Goal: Information Seeking & Learning: Learn about a topic

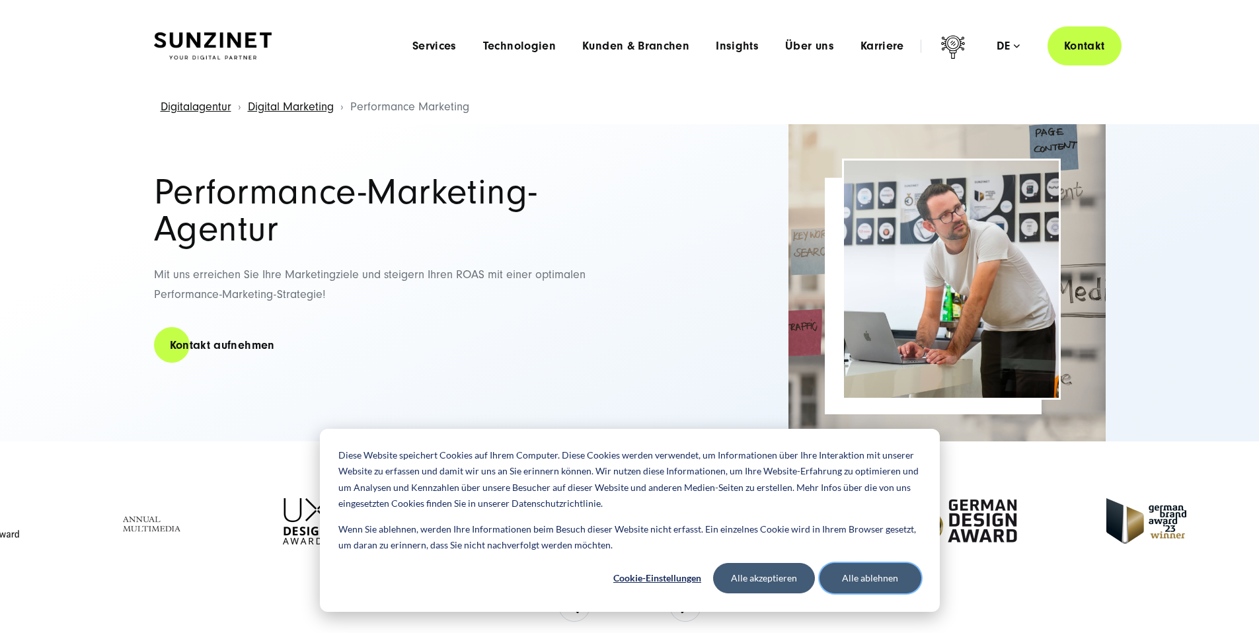
click at [883, 586] on button "Alle ablehnen" at bounding box center [870, 578] width 102 height 30
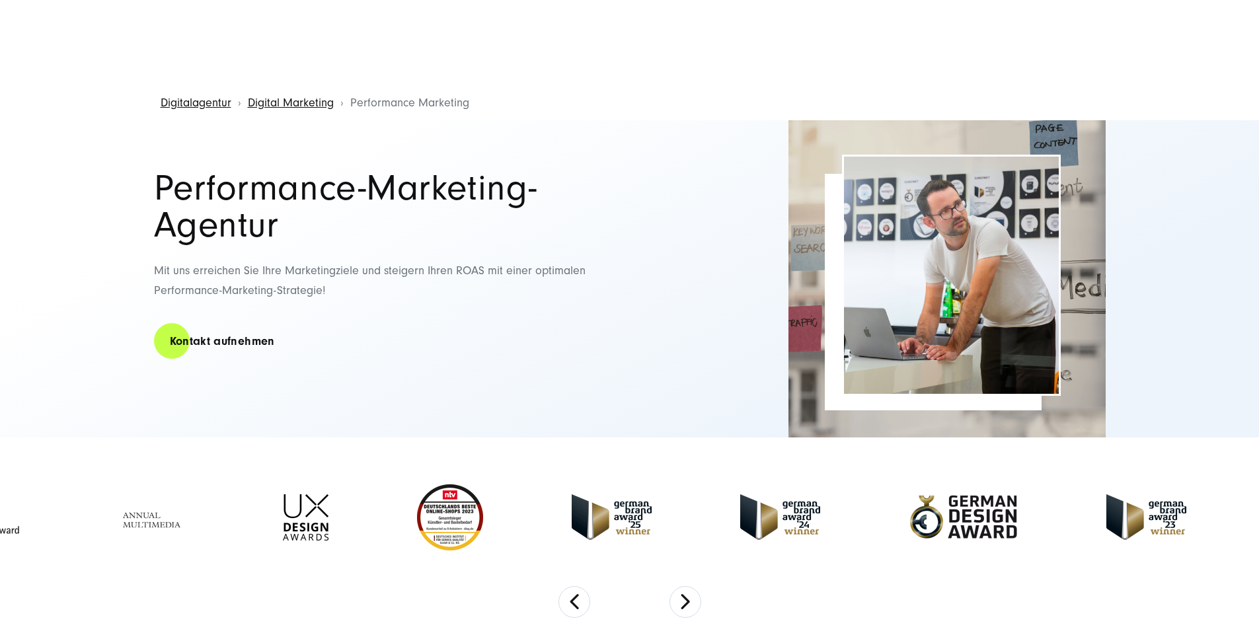
scroll to position [112, 0]
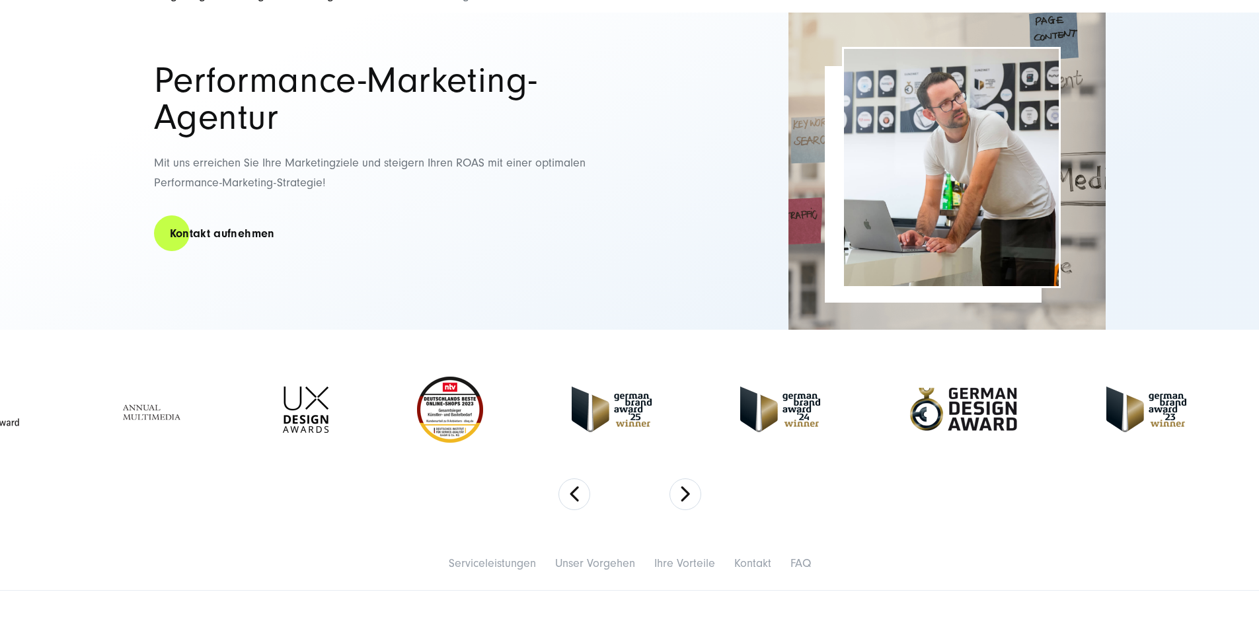
click at [980, 421] on img at bounding box center [962, 410] width 109 height 46
click at [684, 497] on button "Next" at bounding box center [685, 494] width 32 height 32
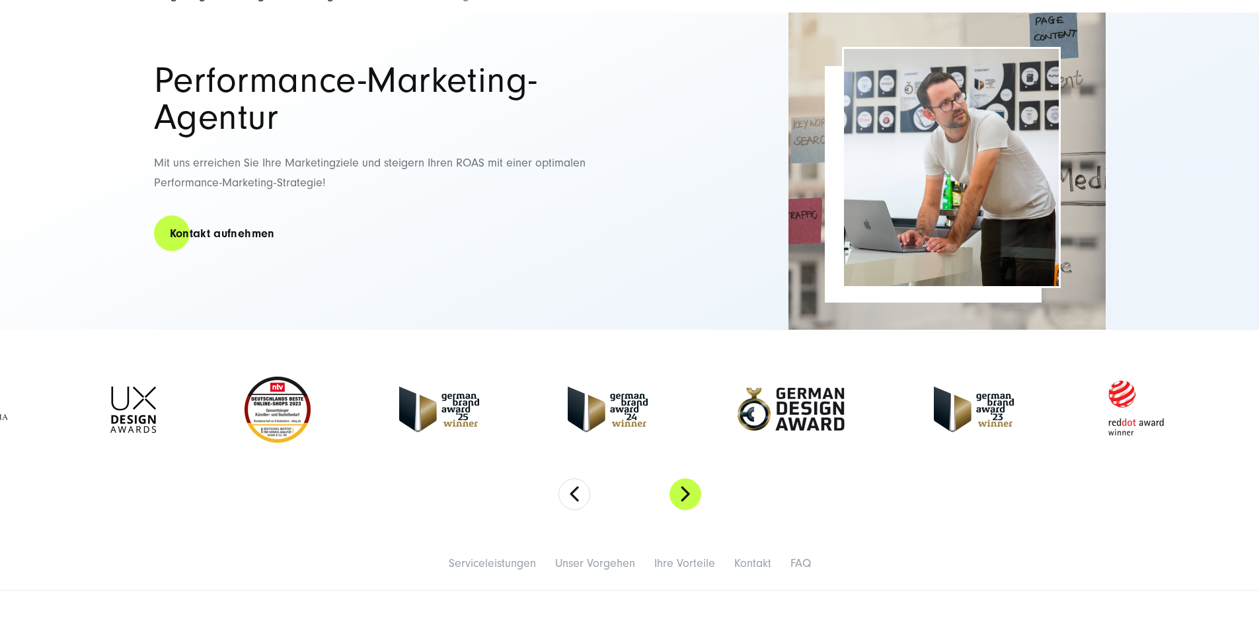
click at [684, 497] on button "Next" at bounding box center [685, 494] width 32 height 32
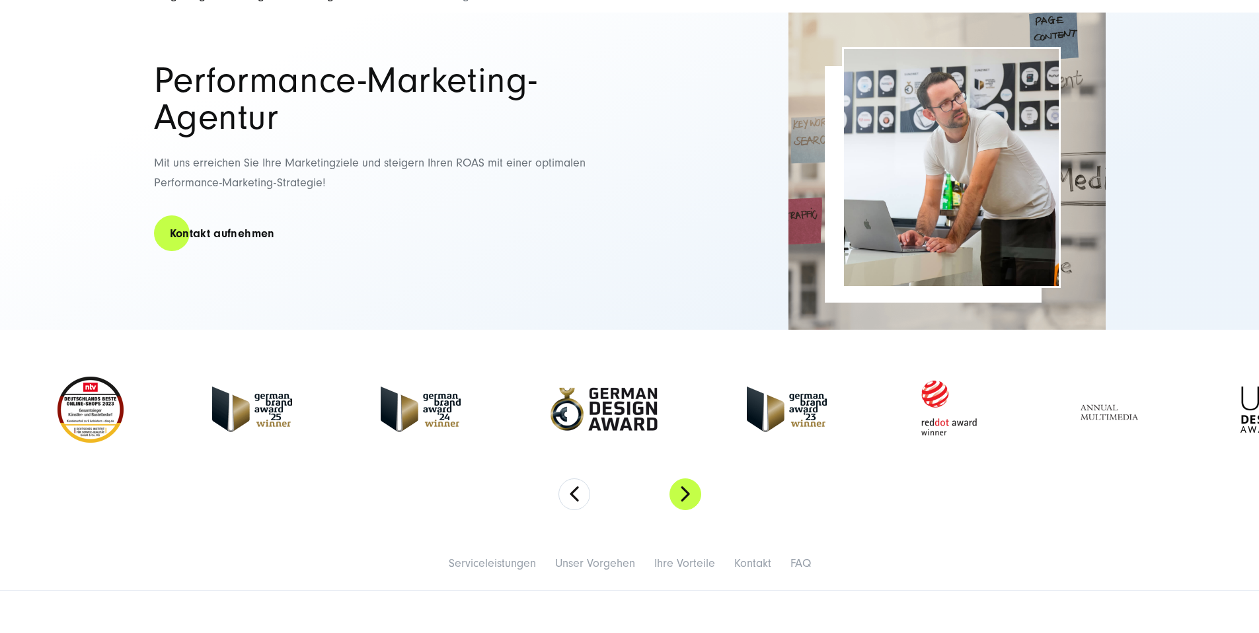
click at [684, 497] on button "Next" at bounding box center [685, 494] width 32 height 32
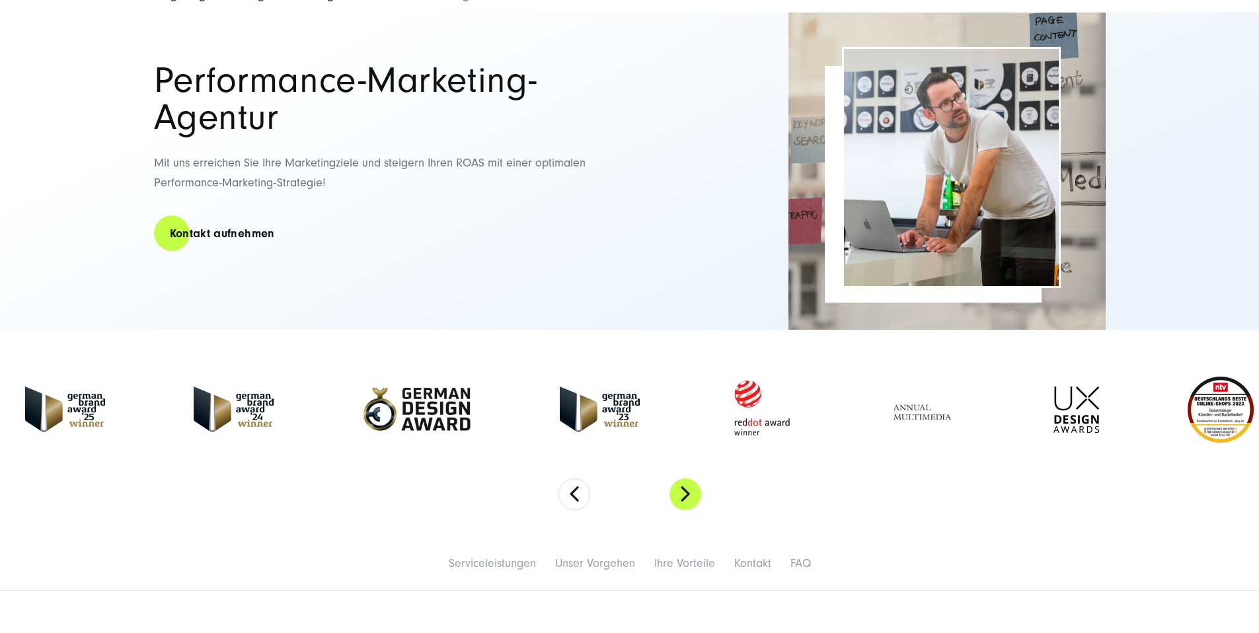
click at [684, 497] on button "Next" at bounding box center [685, 494] width 32 height 32
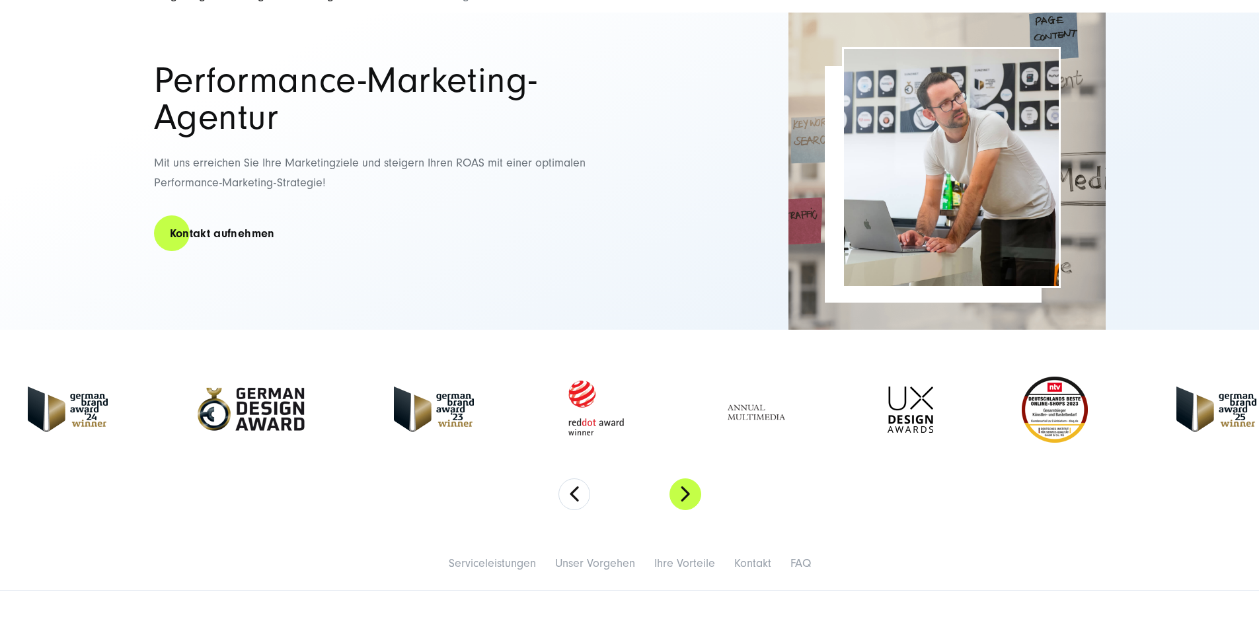
click at [684, 497] on button "Next" at bounding box center [685, 494] width 32 height 32
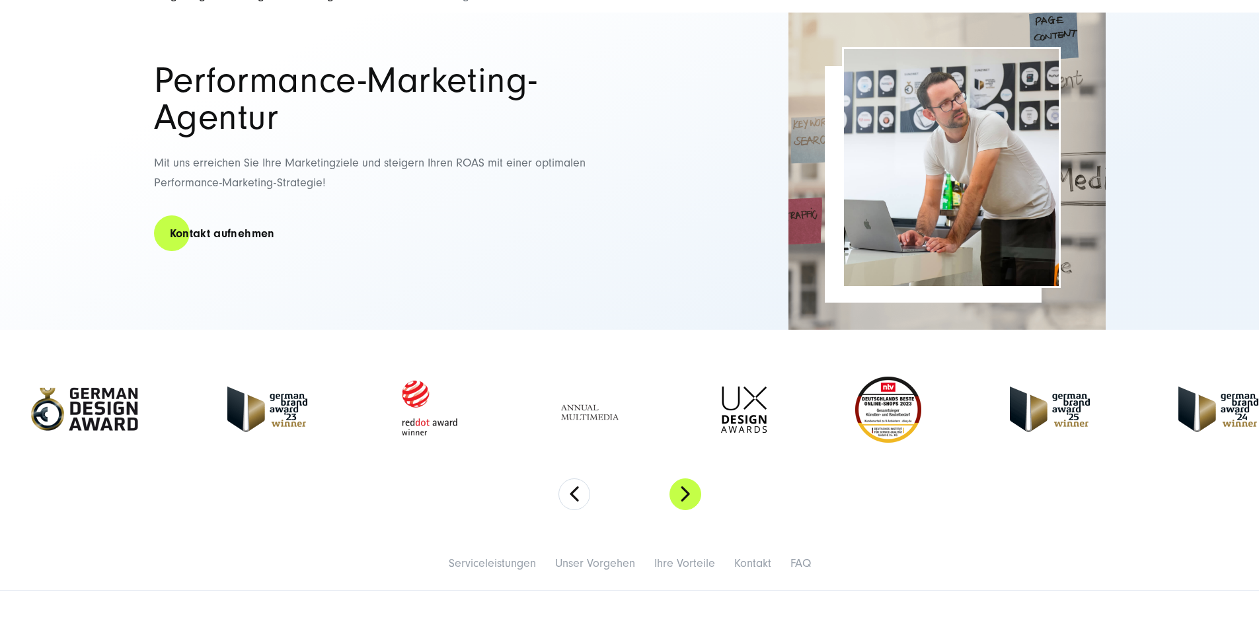
click at [684, 497] on button "Next" at bounding box center [685, 494] width 32 height 32
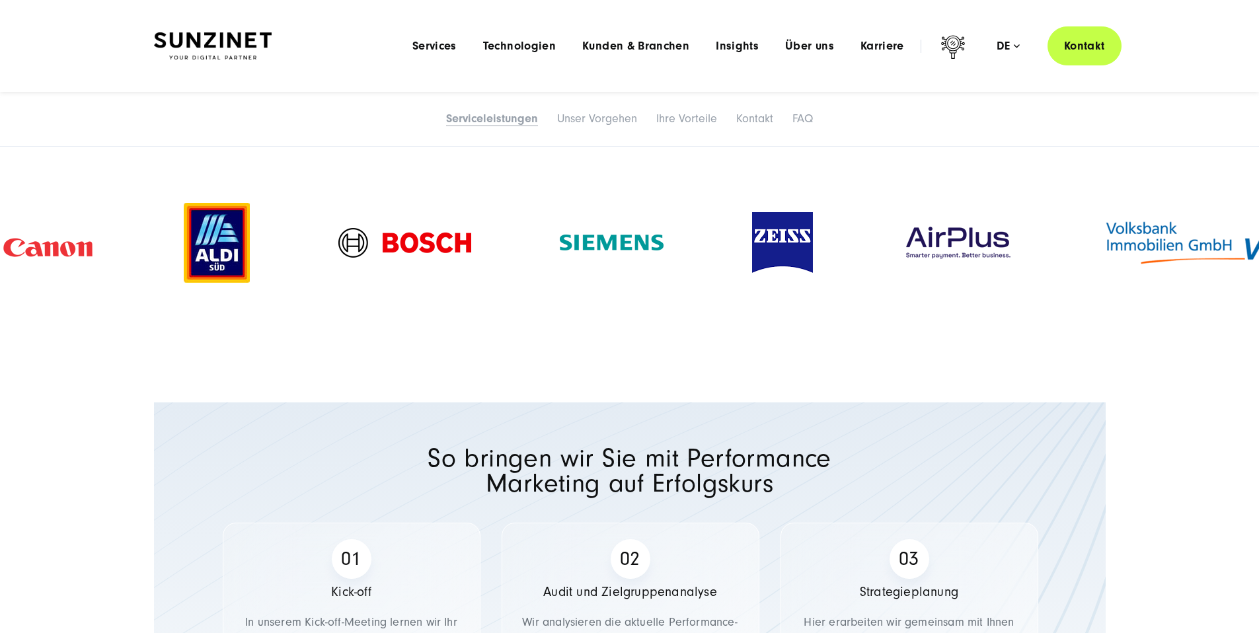
scroll to position [1306, 0]
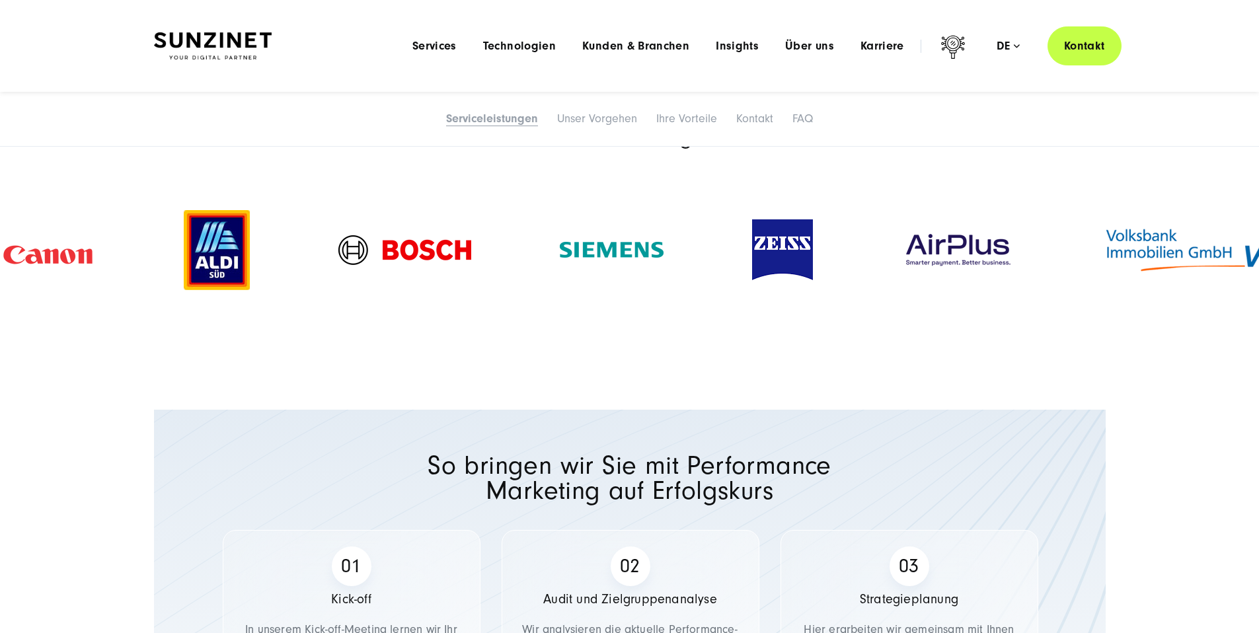
click at [727, 150] on p "Unsere Kunden: Wir sind strategischer Partner von" at bounding box center [629, 137] width 951 height 25
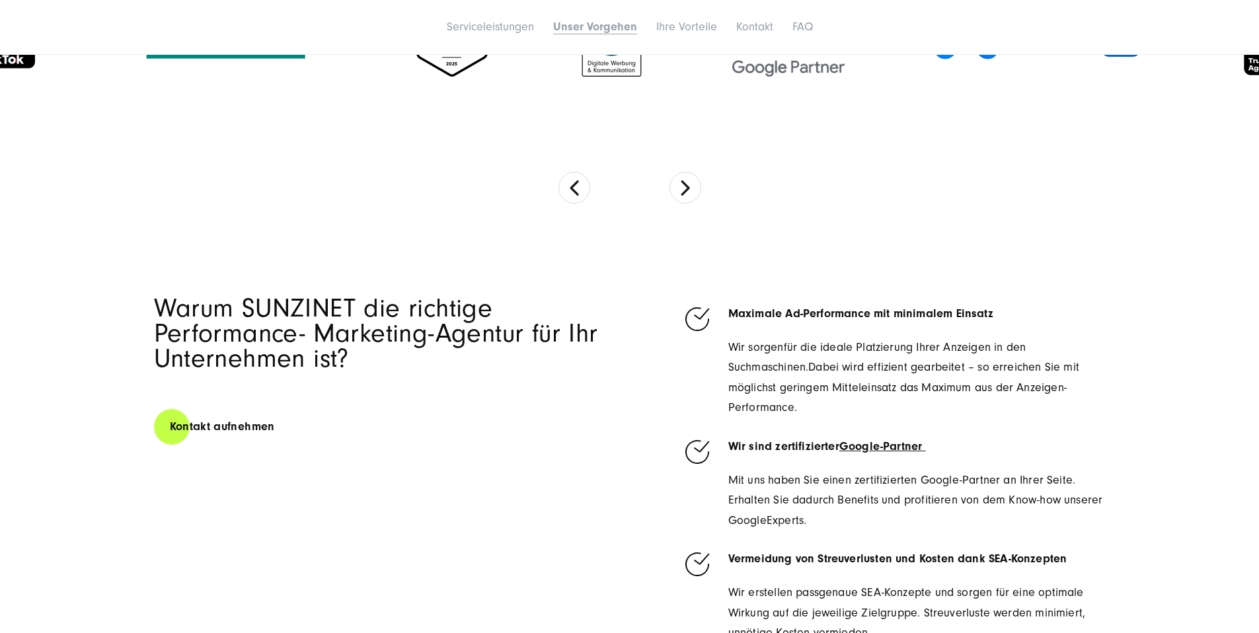
scroll to position [2385, 0]
click at [686, 203] on button "Next" at bounding box center [685, 187] width 32 height 32
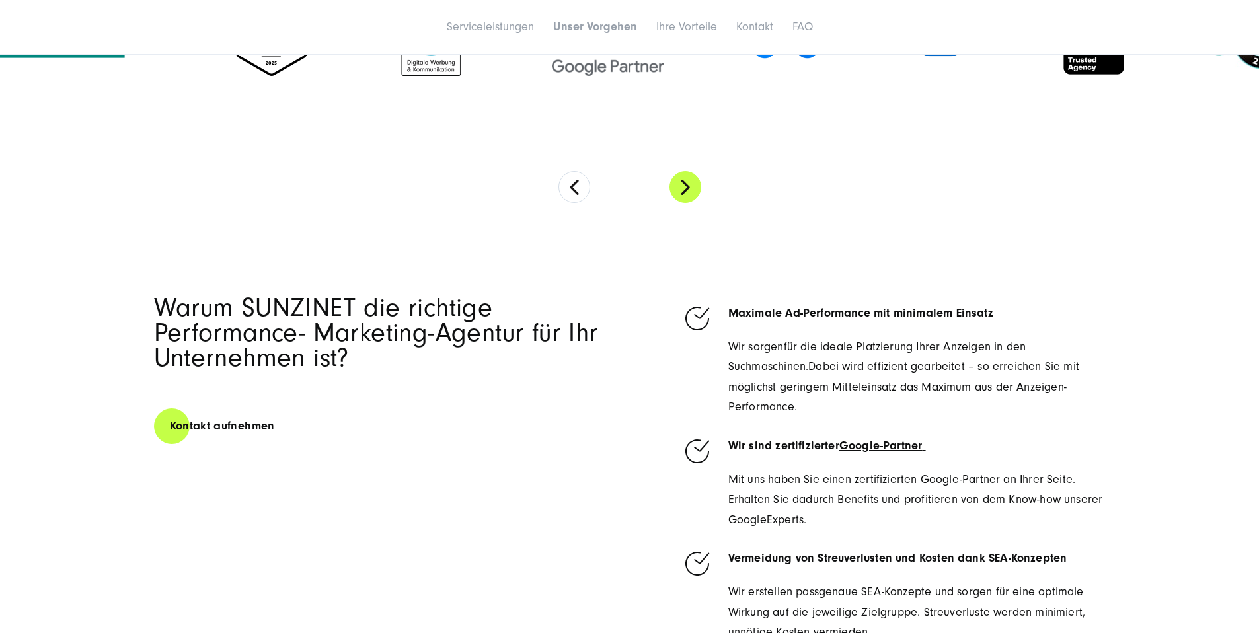
click at [686, 203] on button "Next" at bounding box center [685, 187] width 32 height 32
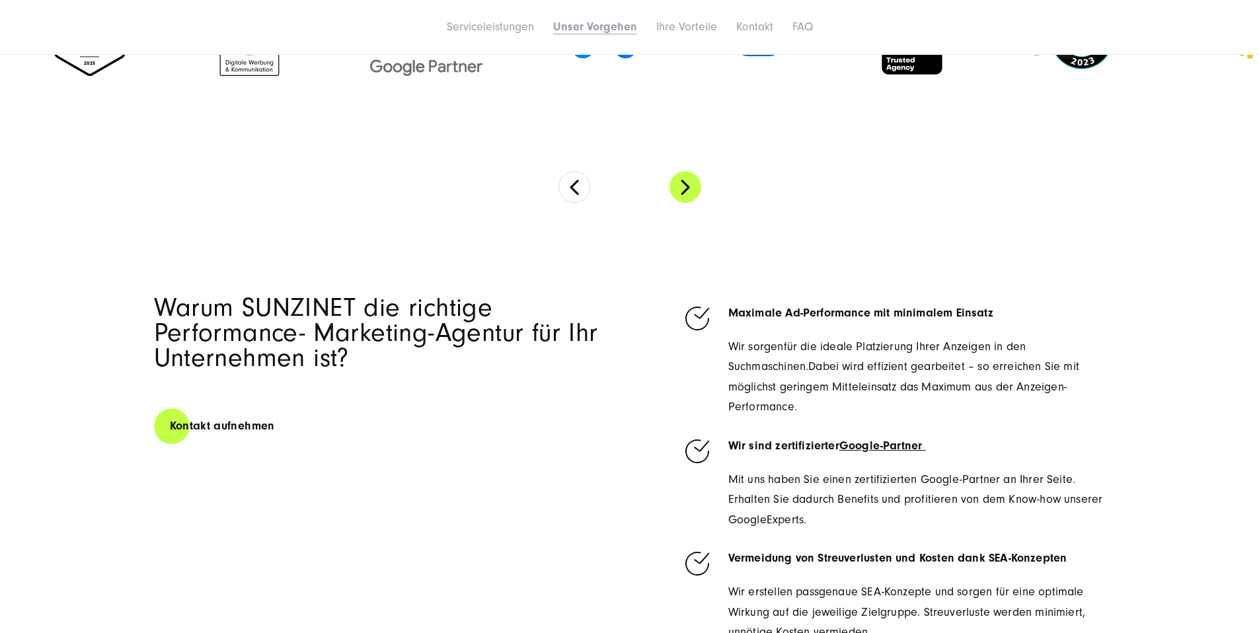
click at [686, 203] on button "Next" at bounding box center [685, 187] width 32 height 32
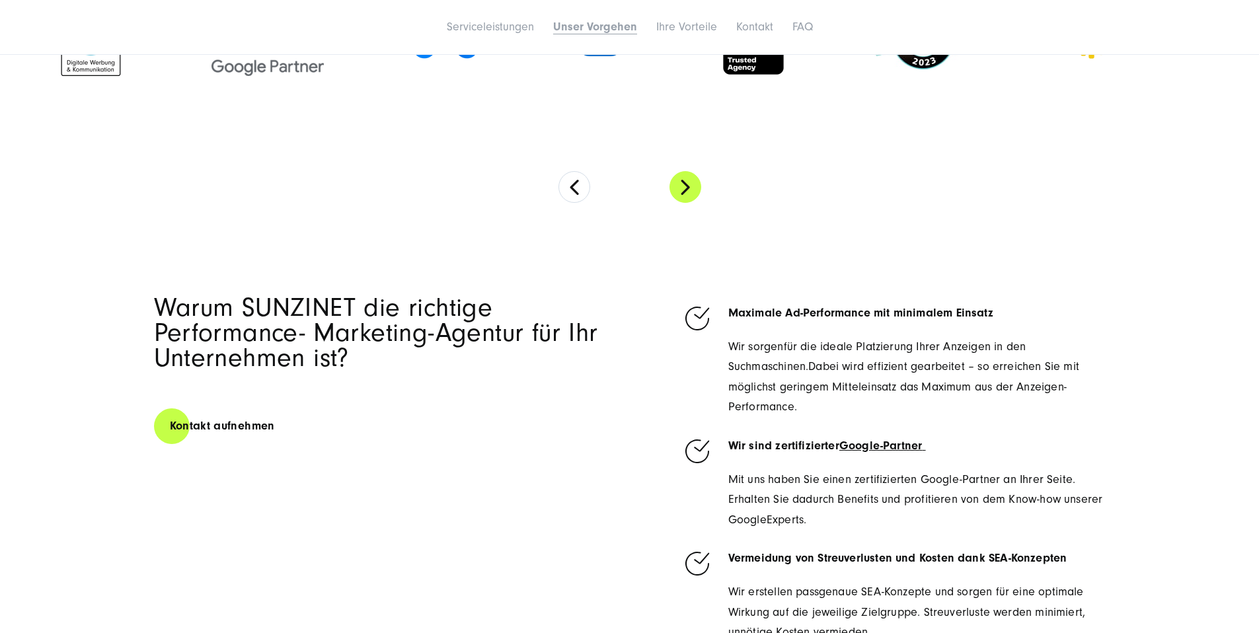
click at [686, 203] on button "Next" at bounding box center [685, 187] width 32 height 32
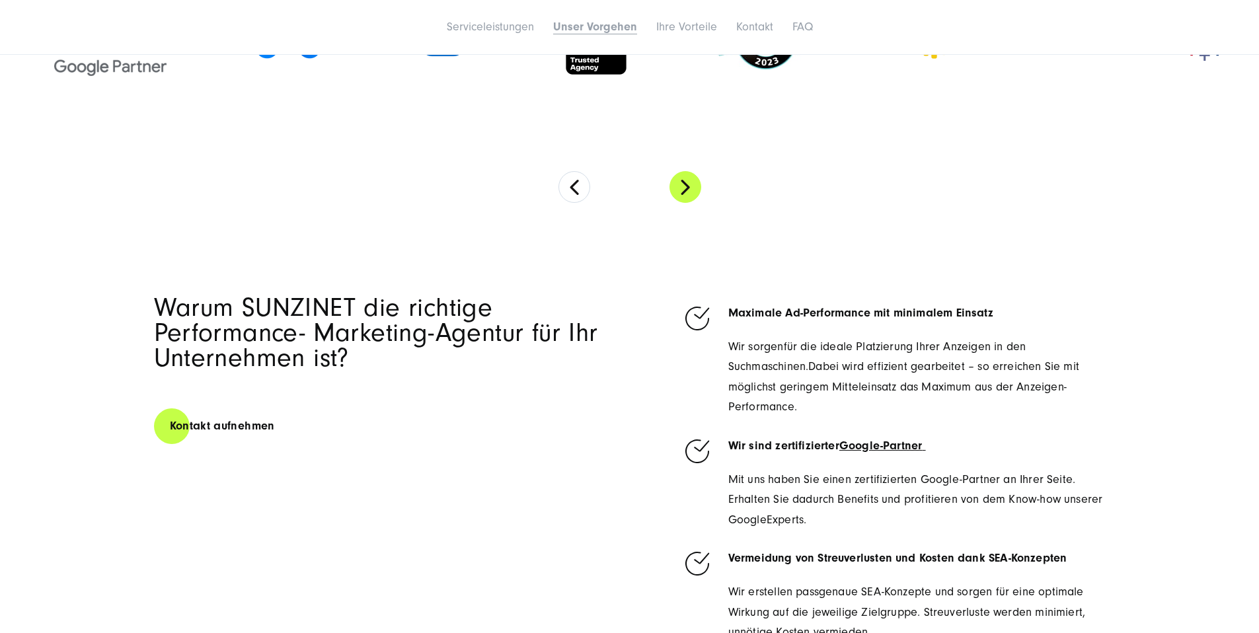
click at [686, 203] on button "Next" at bounding box center [685, 187] width 32 height 32
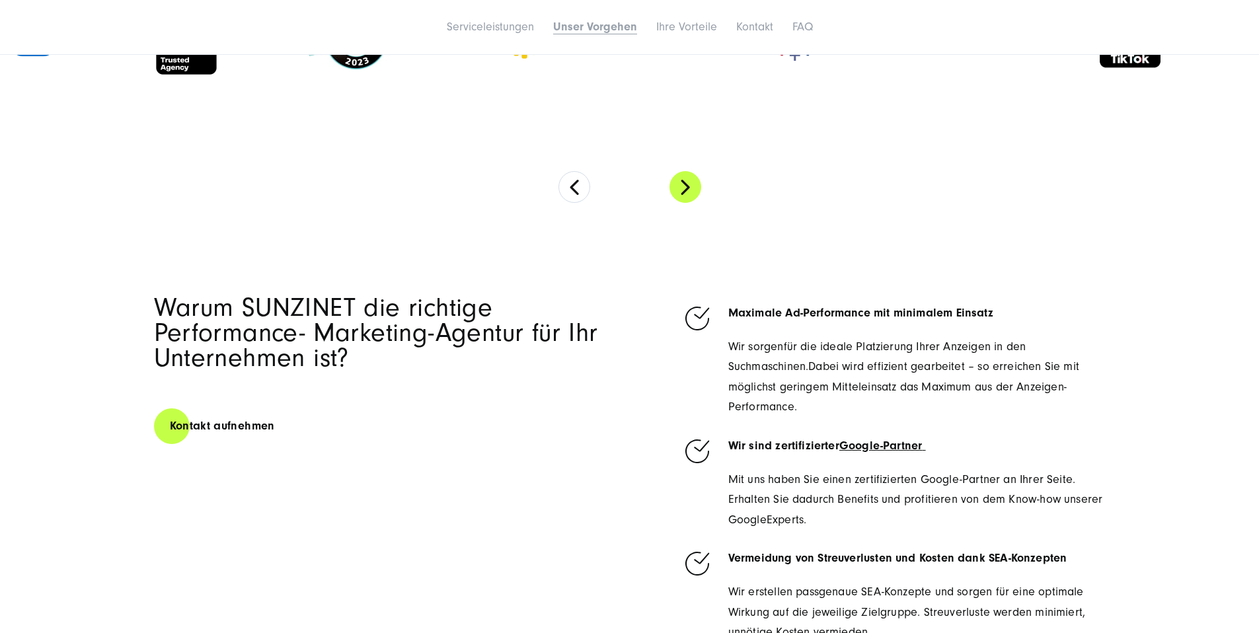
click at [686, 203] on button "Next" at bounding box center [685, 187] width 32 height 32
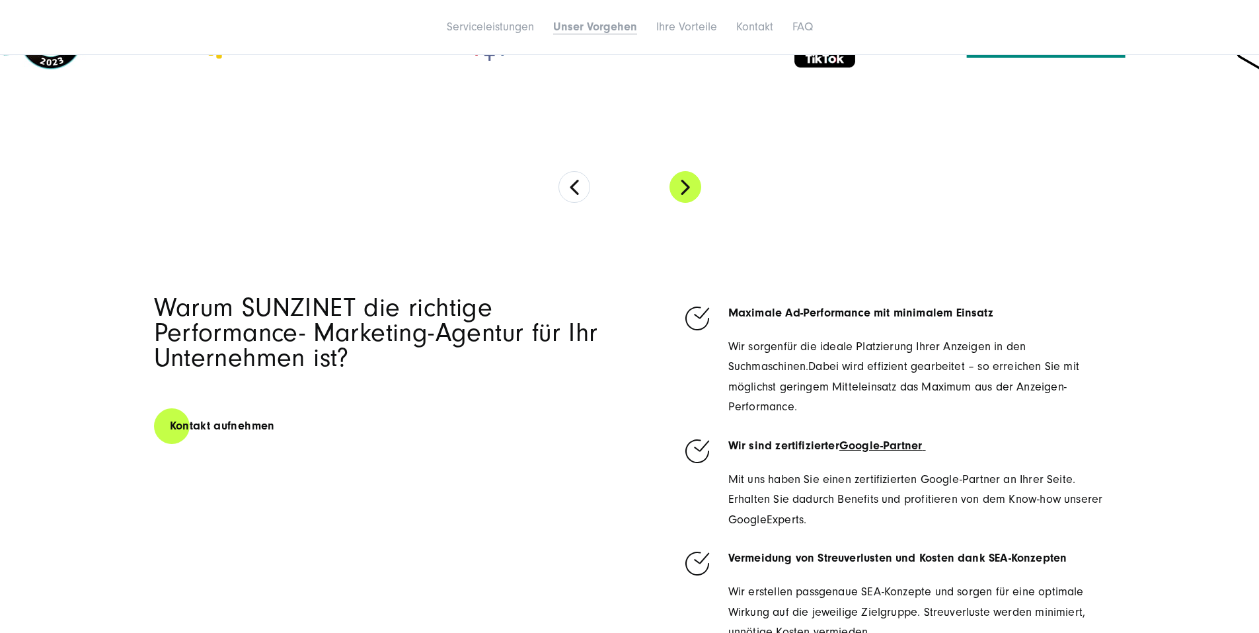
click at [686, 203] on button "Next" at bounding box center [685, 187] width 32 height 32
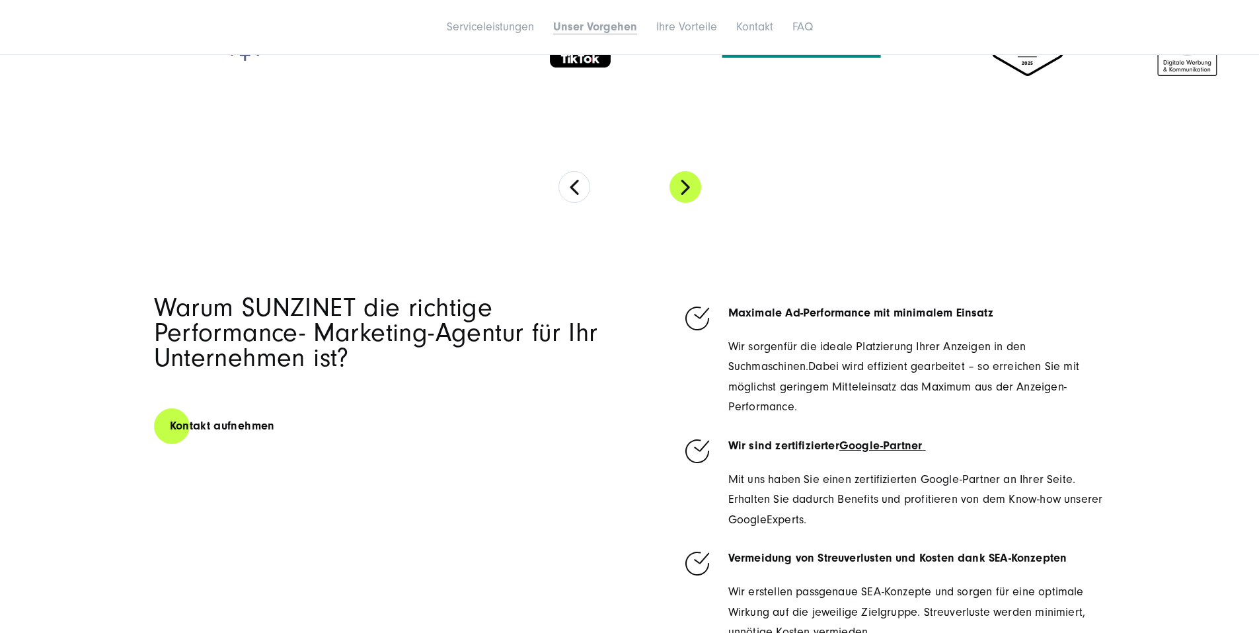
click at [686, 203] on button "Next" at bounding box center [685, 187] width 32 height 32
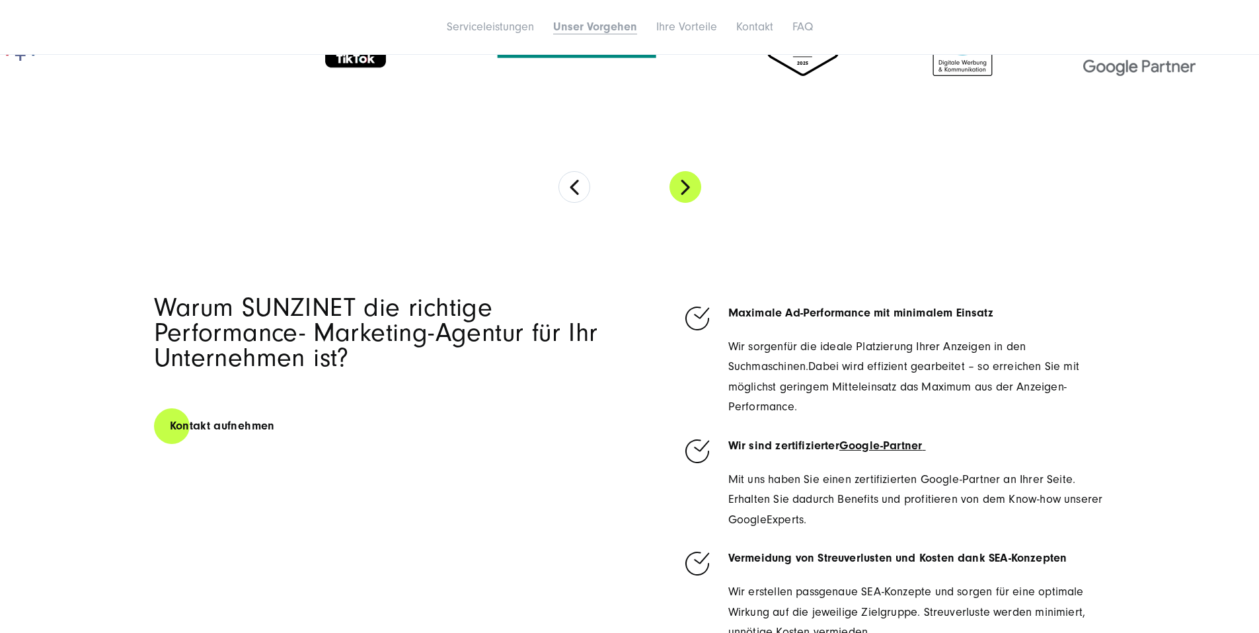
click at [686, 203] on button "Next" at bounding box center [685, 187] width 32 height 32
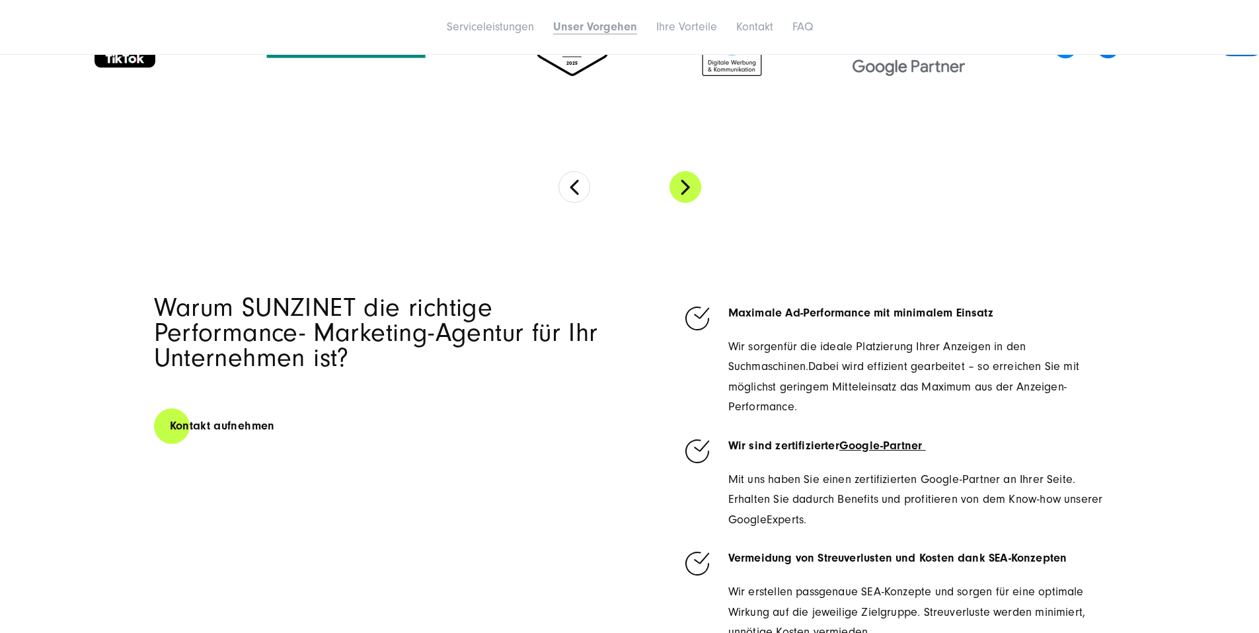
click at [686, 203] on button "Next" at bounding box center [685, 187] width 32 height 32
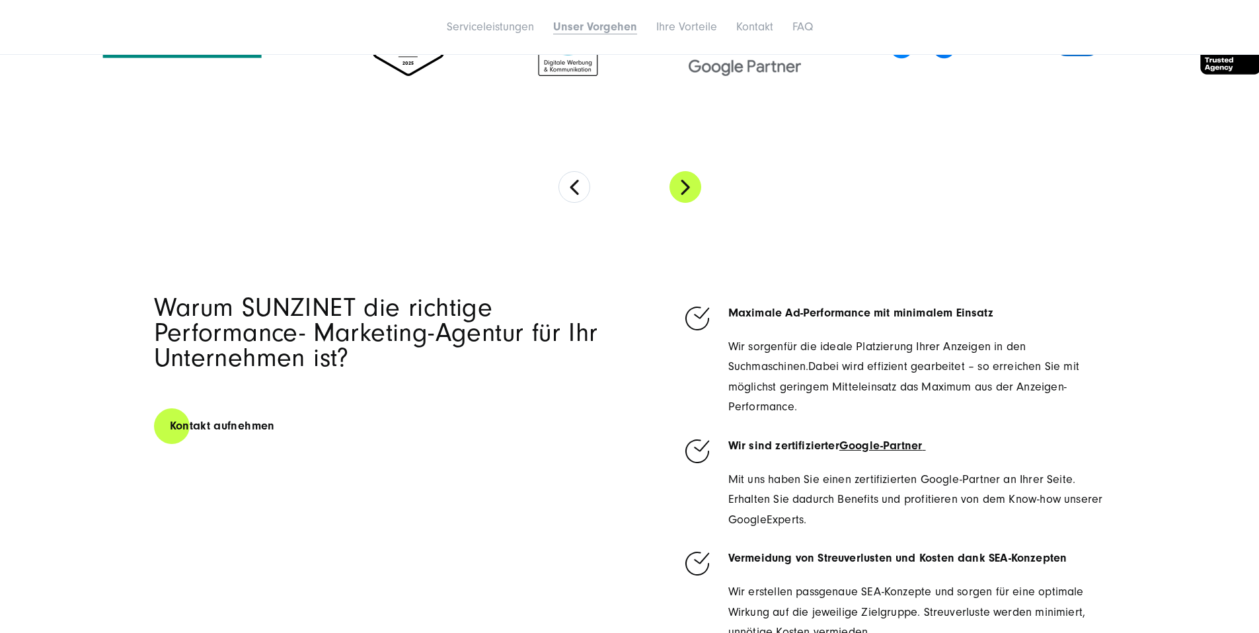
click at [686, 203] on button "Next" at bounding box center [685, 187] width 32 height 32
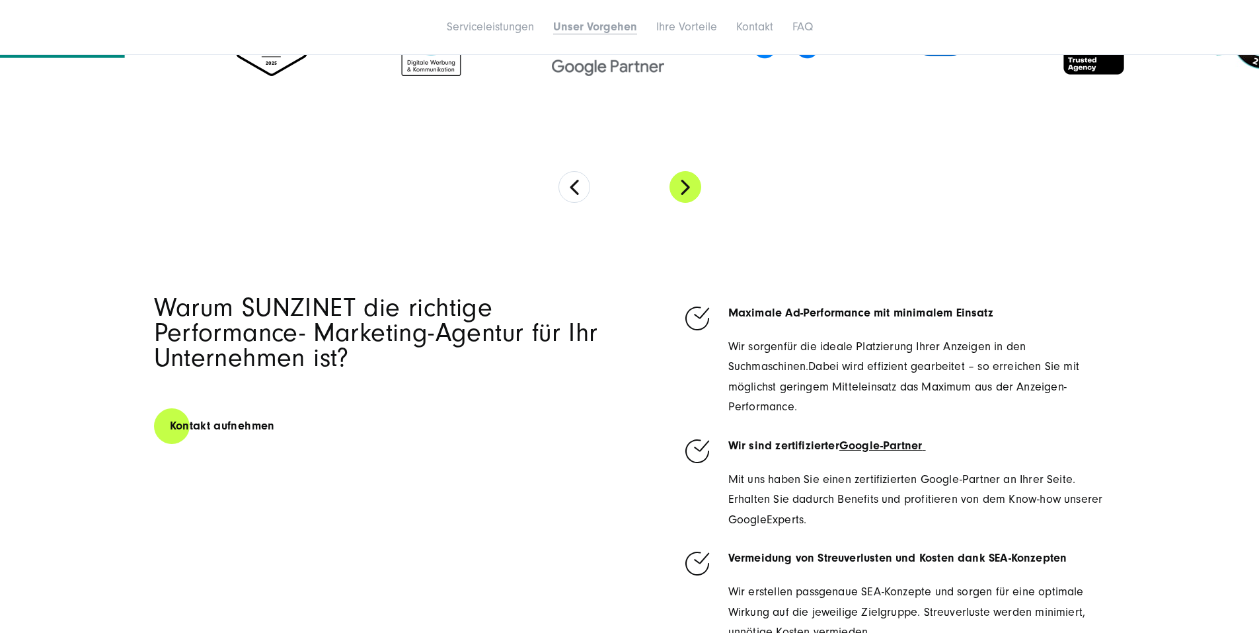
click at [686, 203] on button "Next" at bounding box center [685, 187] width 32 height 32
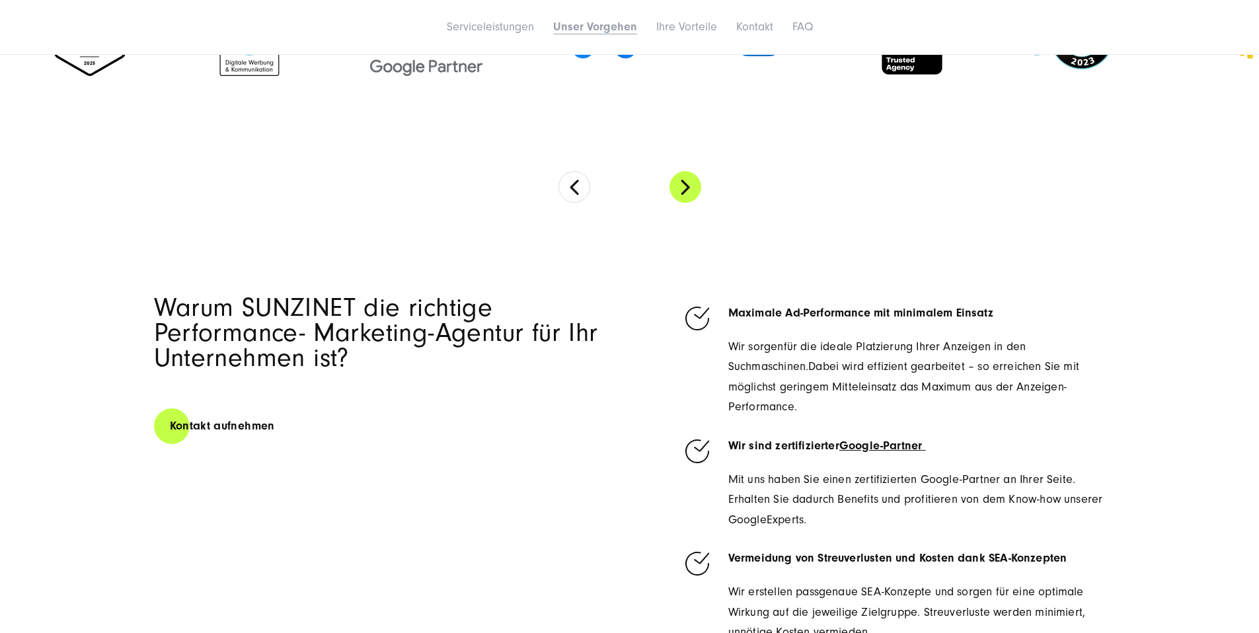
click at [686, 203] on button "Next" at bounding box center [685, 187] width 32 height 32
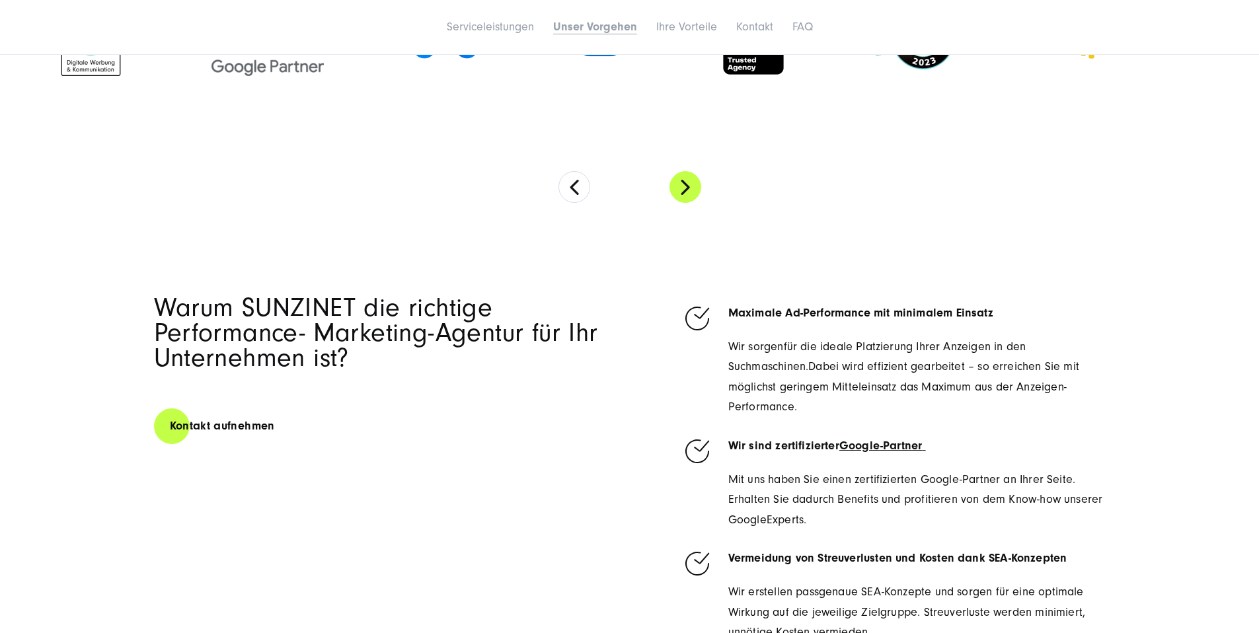
click at [686, 203] on button "Next" at bounding box center [685, 187] width 32 height 32
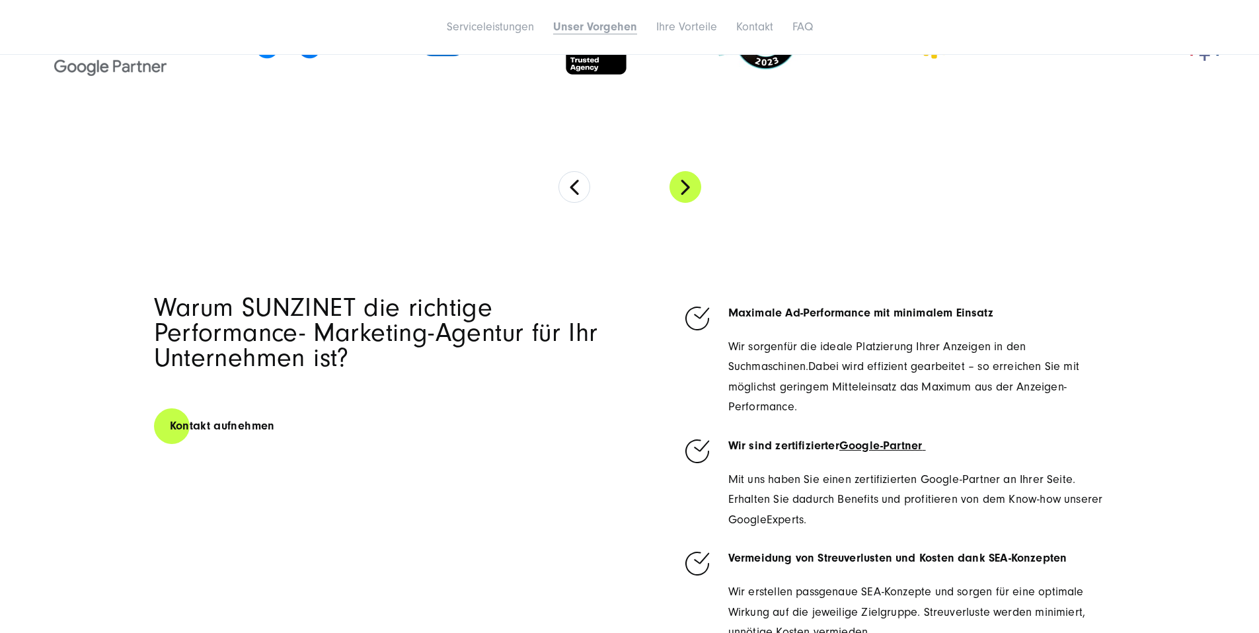
click at [686, 203] on button "Next" at bounding box center [685, 187] width 32 height 32
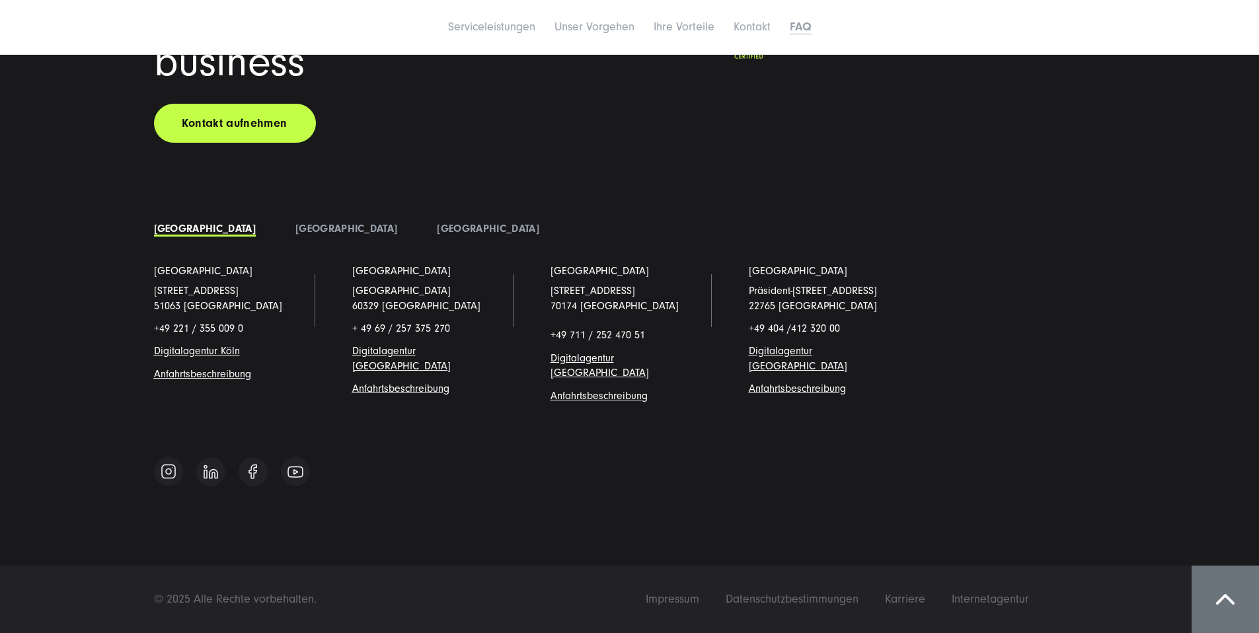
scroll to position [8431, 0]
